Goal: Task Accomplishment & Management: Use online tool/utility

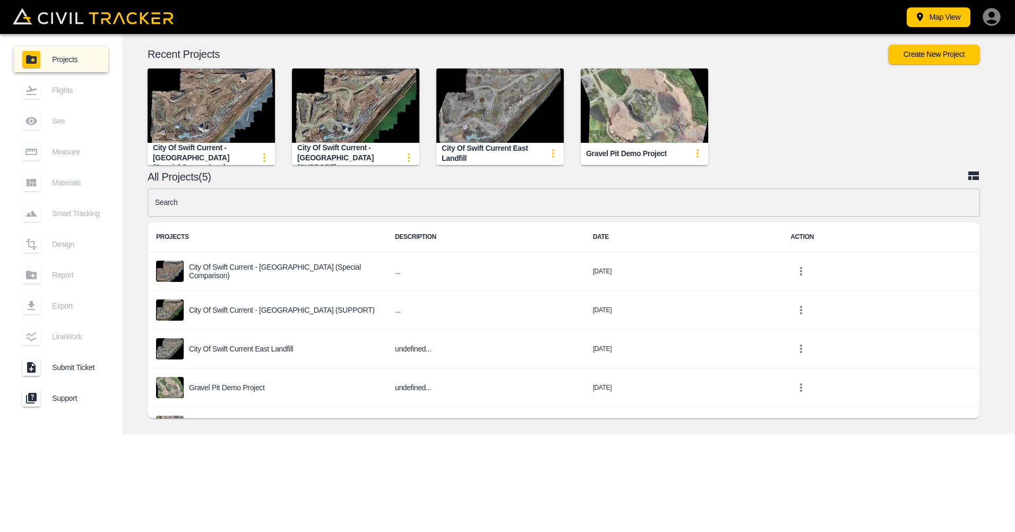
click at [329, 102] on img "button" at bounding box center [355, 106] width 127 height 74
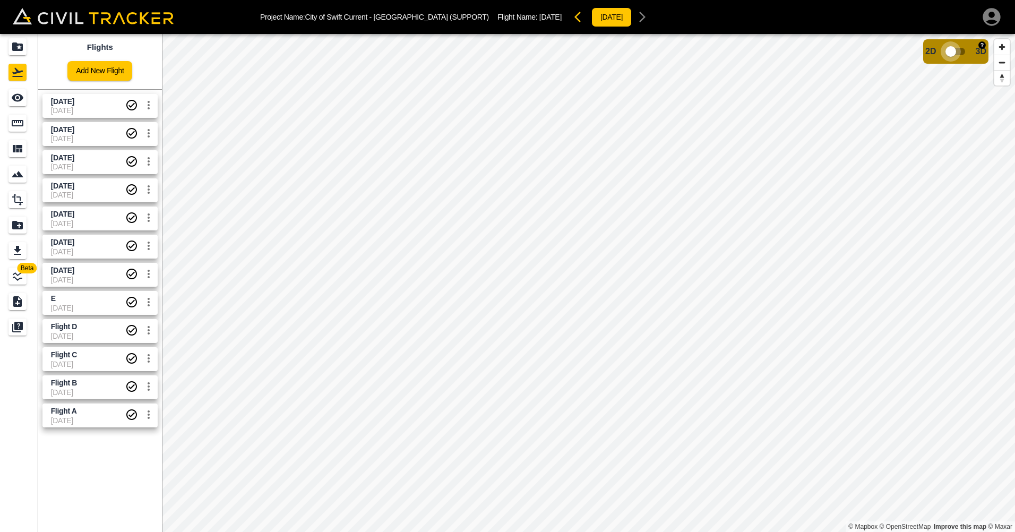
click at [951, 53] on input "checkbox" at bounding box center [951, 51] width 61 height 20
click at [74, 102] on span "[DATE]" at bounding box center [62, 101] width 23 height 8
click at [978, 47] on input "checkbox" at bounding box center [983, 48] width 61 height 20
click at [20, 100] on icon "See" at bounding box center [18, 98] width 12 height 8
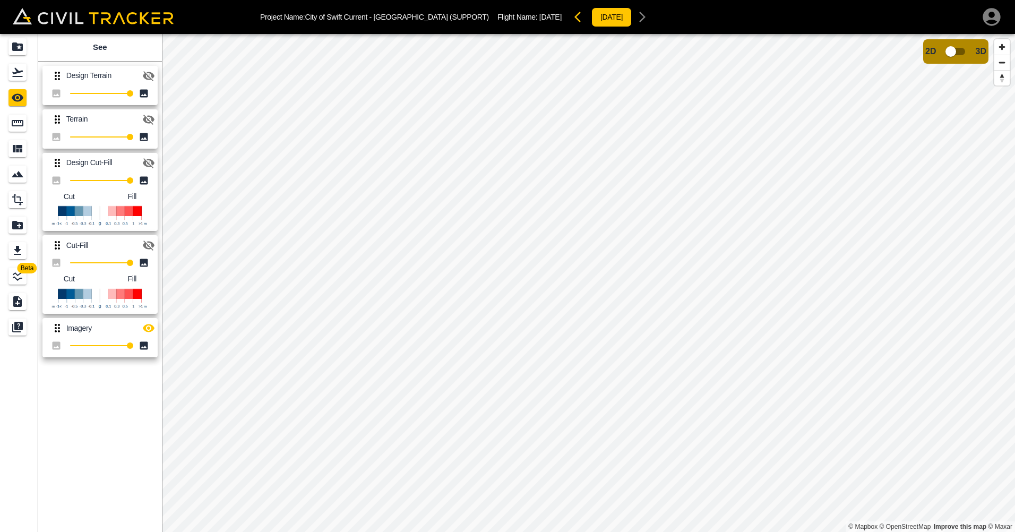
click at [149, 244] on icon "button" at bounding box center [148, 245] width 13 height 13
click at [147, 164] on icon "button" at bounding box center [148, 163] width 13 height 13
click at [146, 164] on icon "button" at bounding box center [149, 163] width 12 height 8
click at [18, 123] on icon "Measure" at bounding box center [17, 123] width 13 height 13
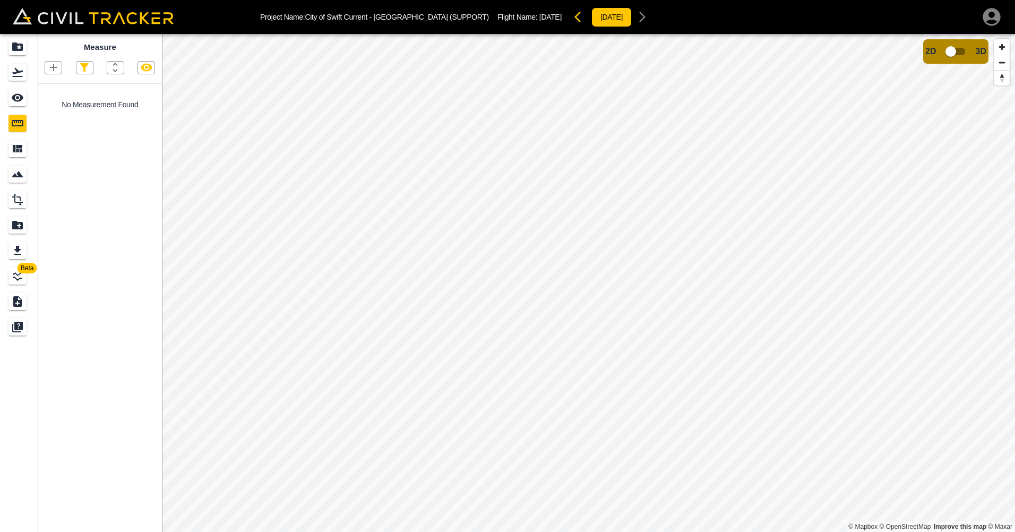
click at [55, 69] on icon "button" at bounding box center [53, 67] width 7 height 7
click at [52, 116] on p "Polygon" at bounding box center [50, 118] width 25 height 8
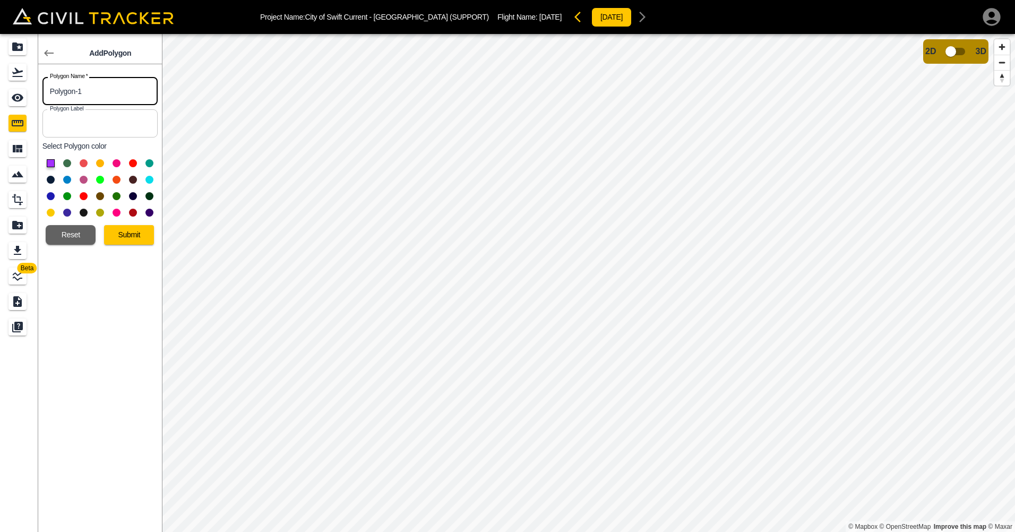
drag, startPoint x: 110, startPoint y: 88, endPoint x: -34, endPoint y: 89, distance: 143.9
click at [0, 89] on html "Project Name: City of Swift Current - East Landfill (SUPPORT) Flight Name: [DAT…" at bounding box center [507, 266] width 1015 height 532
type input "Future Fill Area [DATE]"
click at [106, 129] on input "text" at bounding box center [99, 123] width 115 height 28
type input "Future Fill Area [DATE]"
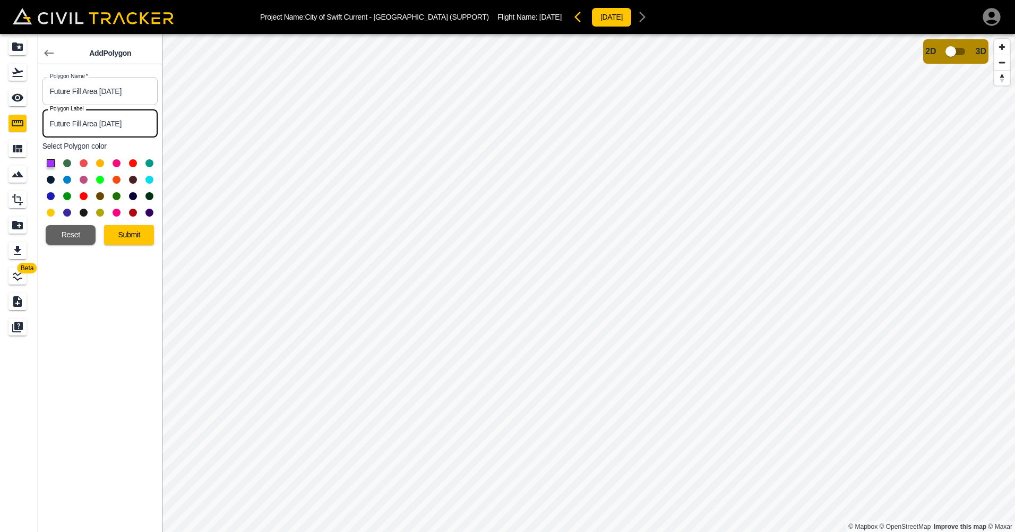
click at [65, 178] on button at bounding box center [67, 180] width 8 height 8
click at [133, 230] on button "Submit" at bounding box center [129, 235] width 50 height 20
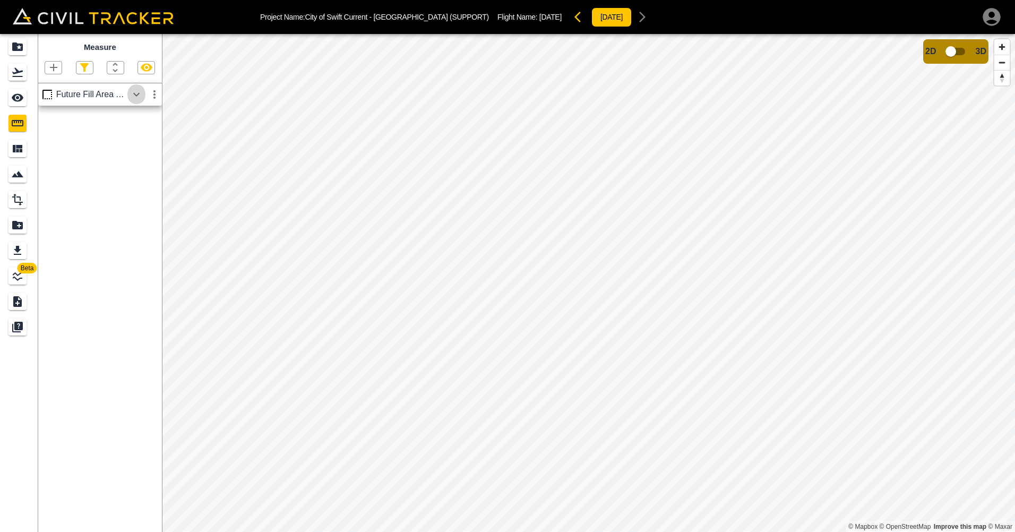
click at [135, 96] on icon "button" at bounding box center [136, 94] width 6 height 4
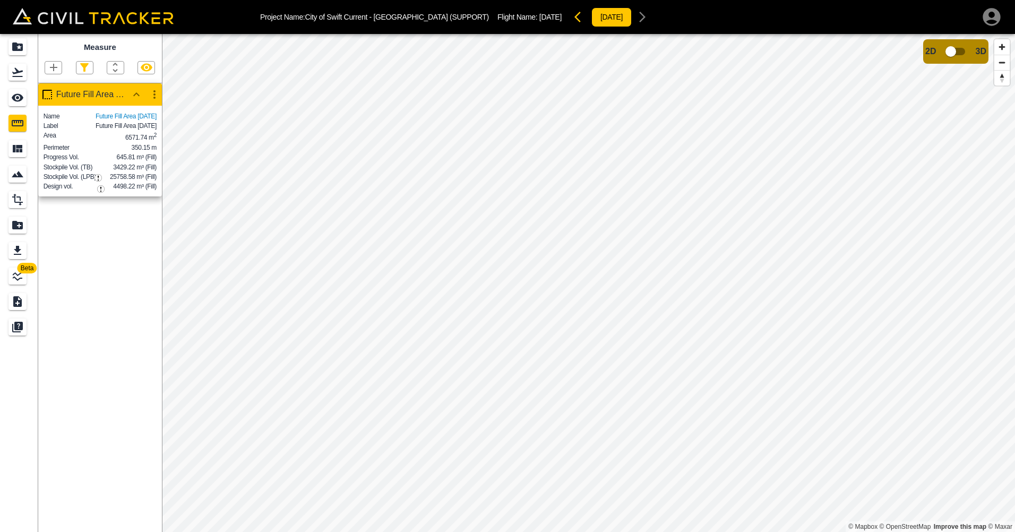
click at [994, 17] on icon "button" at bounding box center [991, 16] width 21 height 21
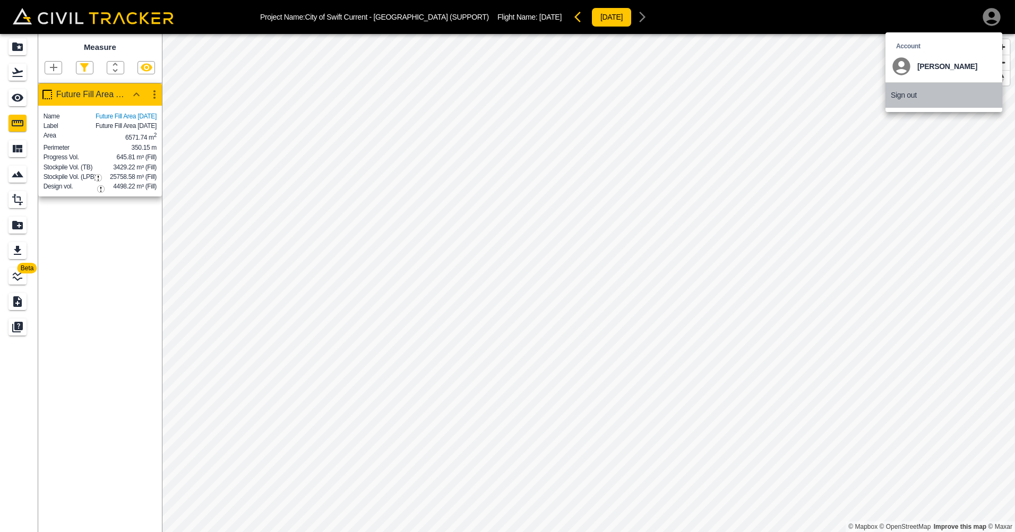
click at [908, 96] on p "Sign out" at bounding box center [904, 95] width 26 height 8
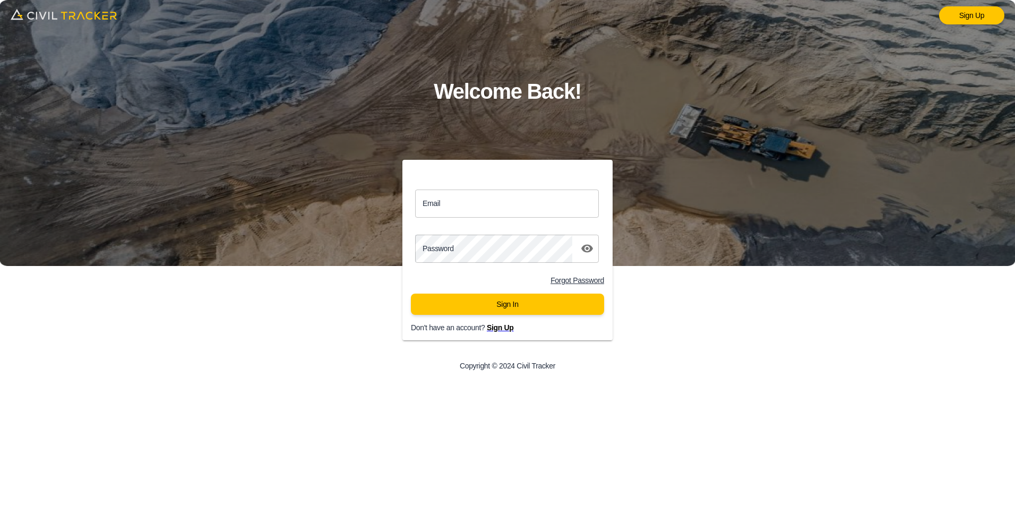
type input "[PERSON_NAME][EMAIL_ADDRESS][DOMAIN_NAME]"
